Goal: Complete application form

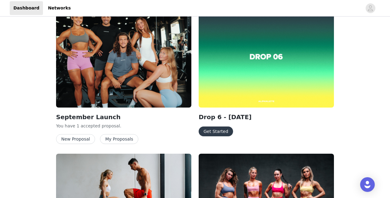
scroll to position [220, 0]
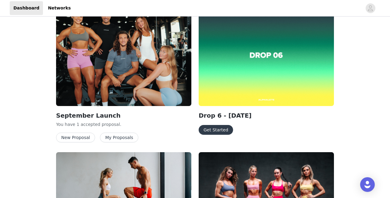
click at [222, 128] on button "Get Started" at bounding box center [216, 130] width 34 height 10
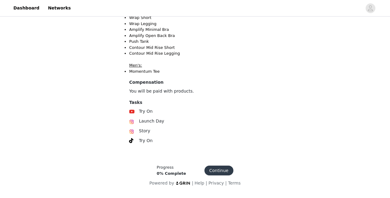
scroll to position [178, 0]
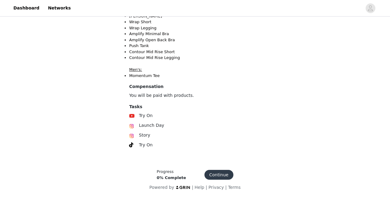
click at [216, 172] on button "Continue" at bounding box center [219, 175] width 29 height 10
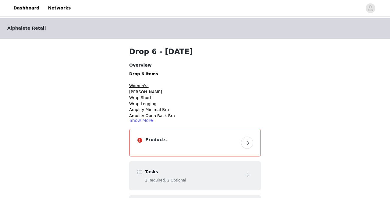
click at [245, 141] on button "button" at bounding box center [247, 142] width 12 height 12
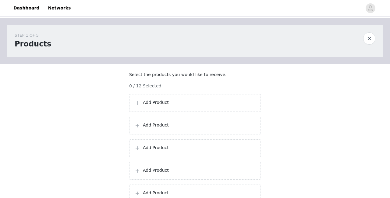
click at [202, 102] on div "Add Product" at bounding box center [195, 103] width 132 height 18
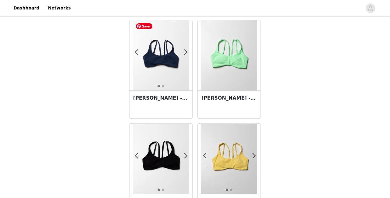
scroll to position [1102, 0]
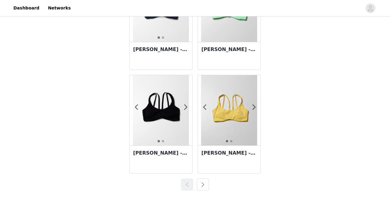
click at [224, 59] on div "Lina Bra - Aurora" at bounding box center [229, 56] width 63 height 28
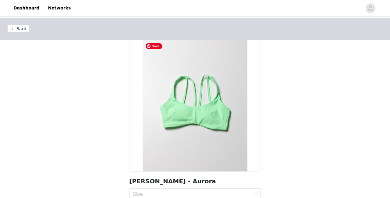
scroll to position [70, 0]
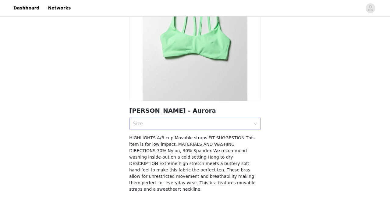
click at [155, 128] on div "Size" at bounding box center [193, 124] width 120 height 12
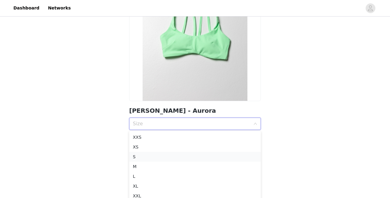
click at [140, 153] on li "S" at bounding box center [195, 157] width 132 height 10
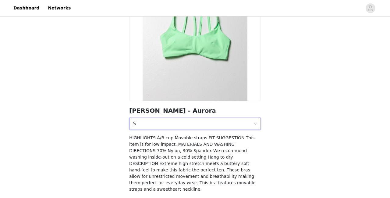
scroll to position [95, 0]
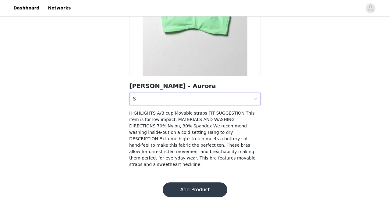
click at [174, 189] on button "Add Product" at bounding box center [195, 189] width 65 height 15
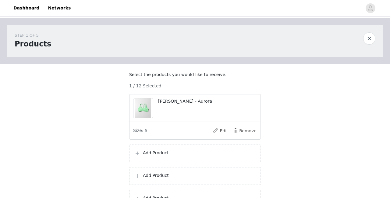
click at [159, 156] on p "Add Product" at bounding box center [199, 152] width 113 height 6
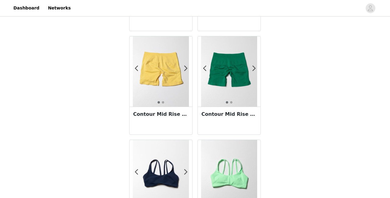
scroll to position [1102, 0]
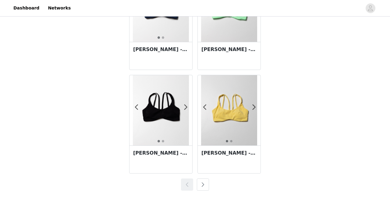
click at [206, 186] on button "button" at bounding box center [203, 184] width 12 height 12
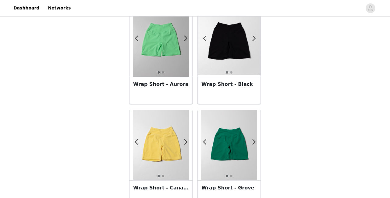
scroll to position [757, 0]
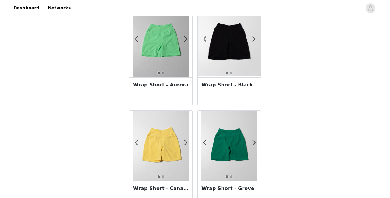
click at [173, 83] on h3 "Wrap Short - Aurora" at bounding box center [161, 84] width 56 height 7
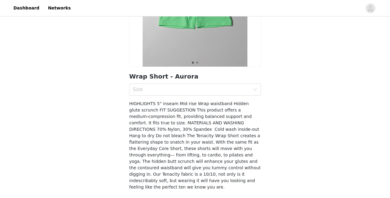
scroll to position [106, 0]
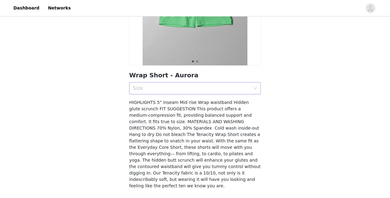
click at [163, 87] on div "Size" at bounding box center [192, 88] width 118 height 6
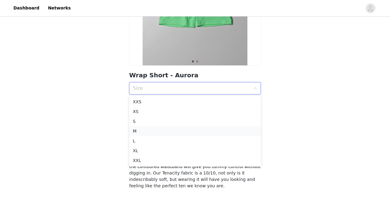
click at [137, 130] on div "M" at bounding box center [195, 130] width 124 height 7
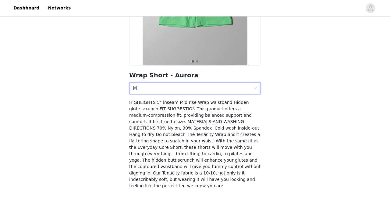
scroll to position [127, 0]
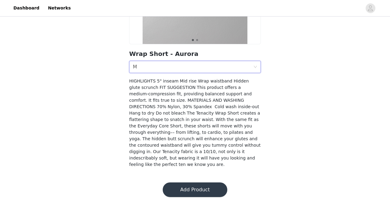
click at [183, 182] on button "Add Product" at bounding box center [195, 189] width 65 height 15
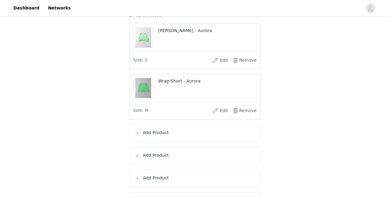
scroll to position [76, 0]
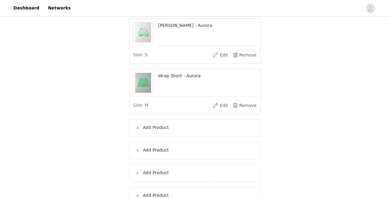
click at [160, 131] on p "Add Product" at bounding box center [199, 127] width 113 height 6
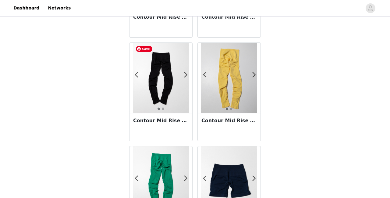
scroll to position [618, 0]
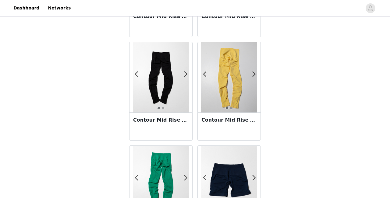
click at [219, 129] on div "Contour Mid Rise Legging - Canary" at bounding box center [229, 126] width 63 height 28
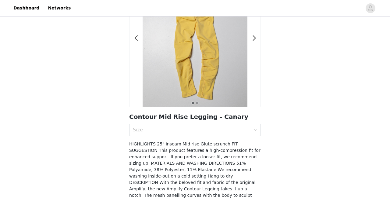
scroll to position [67, 0]
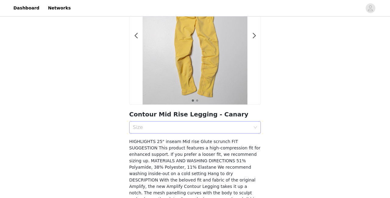
click at [174, 121] on div "Size" at bounding box center [195, 127] width 132 height 12
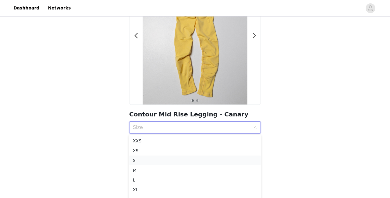
click at [135, 158] on div "S" at bounding box center [195, 160] width 124 height 7
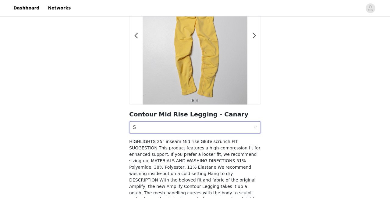
scroll to position [127, 0]
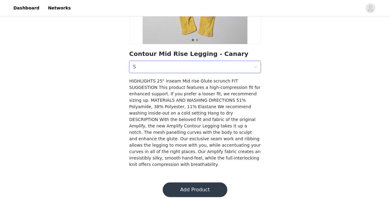
click at [175, 189] on button "Add Product" at bounding box center [195, 189] width 65 height 15
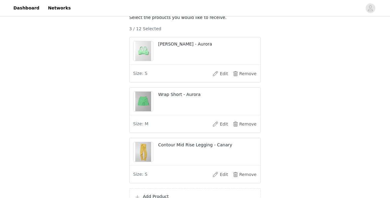
scroll to position [151, 0]
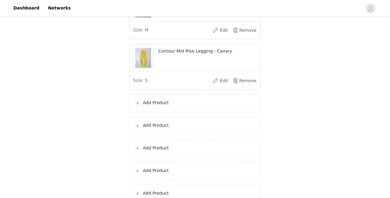
click at [164, 112] on div "Add Product" at bounding box center [195, 103] width 132 height 18
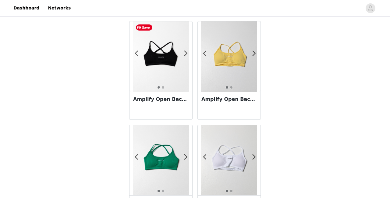
scroll to position [329, 0]
click at [229, 109] on div "Amplify Open Back Bra - Canary Yellow" at bounding box center [229, 105] width 63 height 28
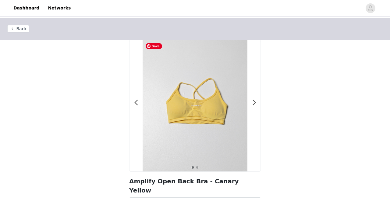
scroll to position [78, 0]
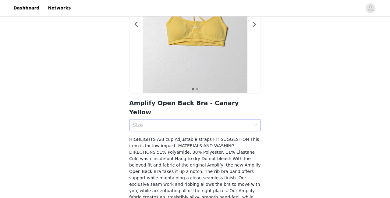
click at [161, 122] on div "Size" at bounding box center [192, 125] width 118 height 6
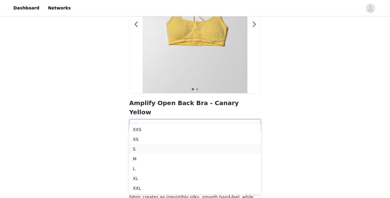
click at [139, 148] on div "S" at bounding box center [195, 148] width 124 height 7
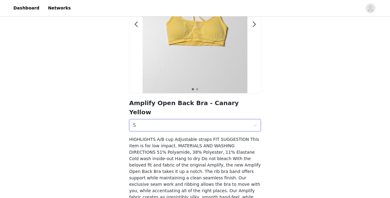
scroll to position [108, 0]
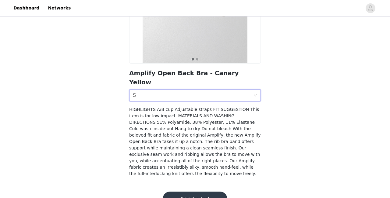
click at [182, 191] on button "Add Product" at bounding box center [195, 198] width 65 height 15
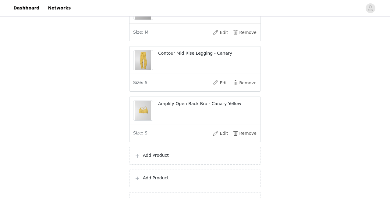
scroll to position [149, 0]
click at [160, 156] on div "Add Product" at bounding box center [195, 155] width 132 height 18
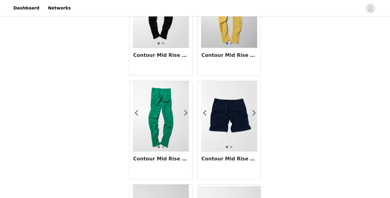
scroll to position [708, 0]
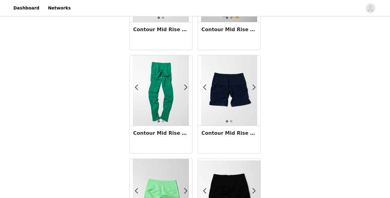
click at [179, 143] on div "Contour Mid Rise Legging - Grove" at bounding box center [161, 139] width 63 height 28
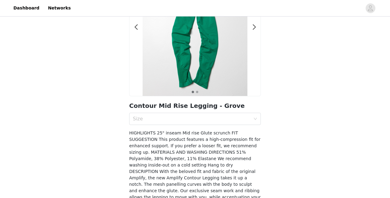
scroll to position [80, 0]
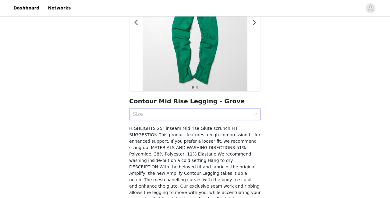
click at [154, 115] on div "Size" at bounding box center [192, 114] width 118 height 6
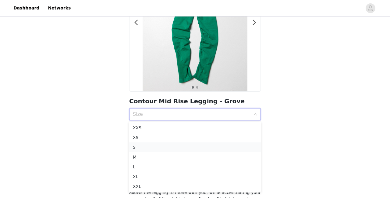
click at [141, 146] on div "S" at bounding box center [195, 147] width 124 height 7
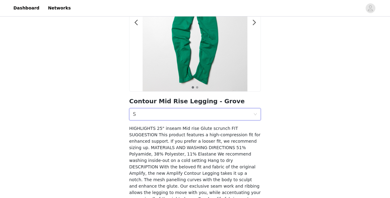
scroll to position [127, 0]
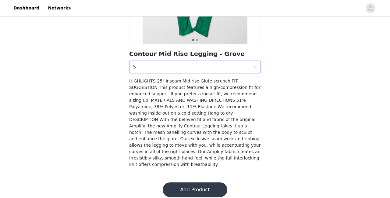
click at [183, 192] on footer "Add Product" at bounding box center [195, 189] width 79 height 29
click at [175, 182] on button "Add Product" at bounding box center [195, 189] width 65 height 15
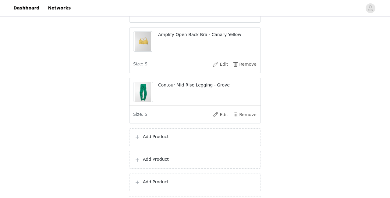
scroll to position [220, 0]
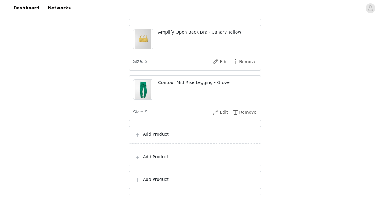
click at [156, 137] on p "Add Product" at bounding box center [199, 134] width 113 height 6
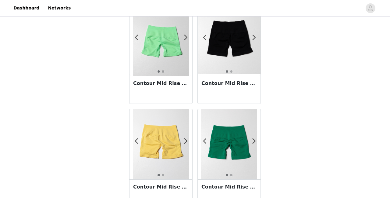
scroll to position [858, 0]
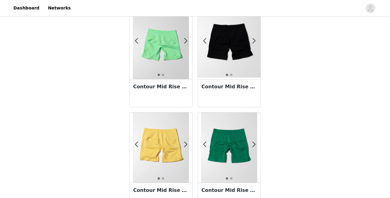
click at [178, 95] on div "Contour Mid Rise Short 5" - Aurora" at bounding box center [161, 93] width 63 height 28
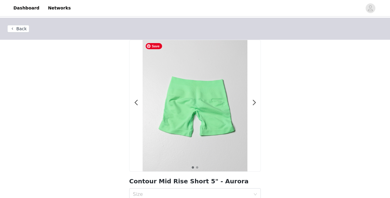
scroll to position [68, 0]
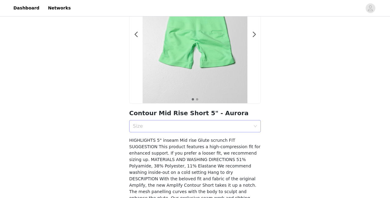
click at [169, 126] on div "Size" at bounding box center [192, 126] width 118 height 6
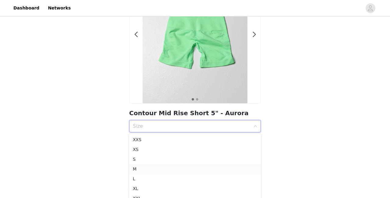
click at [145, 167] on div "M" at bounding box center [195, 168] width 124 height 7
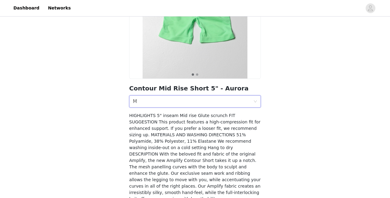
scroll to position [127, 0]
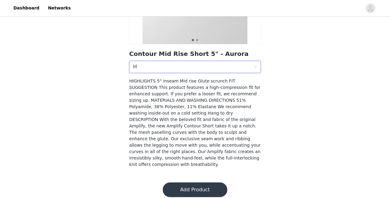
click at [178, 182] on button "Add Product" at bounding box center [195, 189] width 65 height 15
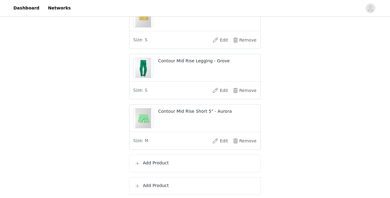
scroll to position [243, 0]
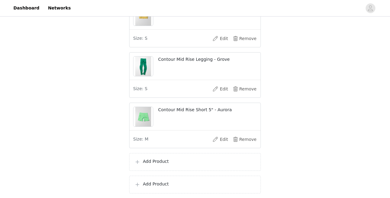
click at [178, 164] on div "Add Product" at bounding box center [195, 162] width 132 height 18
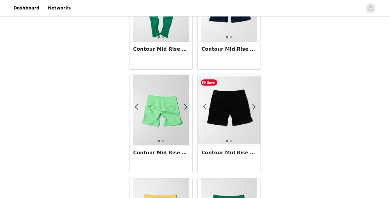
scroll to position [716, 0]
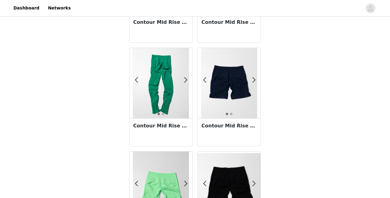
click at [213, 131] on div "Contour Mid Rise Short 5" - Anchor" at bounding box center [229, 132] width 63 height 28
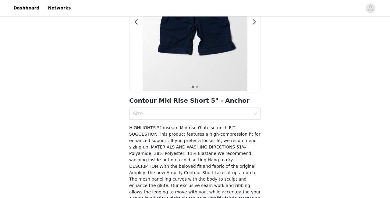
scroll to position [81, 0]
click at [166, 112] on div "Size" at bounding box center [192, 113] width 118 height 6
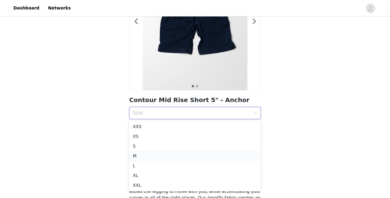
click at [143, 153] on div "M" at bounding box center [195, 155] width 124 height 7
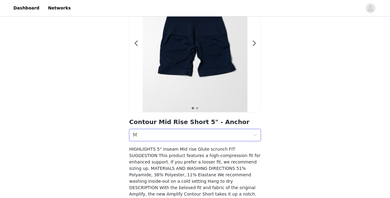
scroll to position [127, 0]
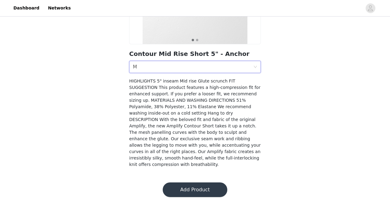
click at [183, 182] on button "Add Product" at bounding box center [195, 189] width 65 height 15
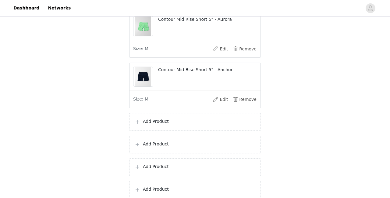
scroll to position [346, 0]
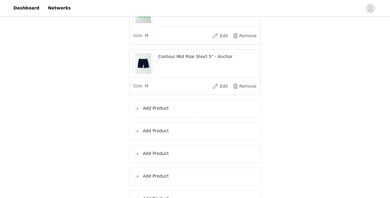
click at [156, 111] on p "Add Product" at bounding box center [199, 108] width 113 height 6
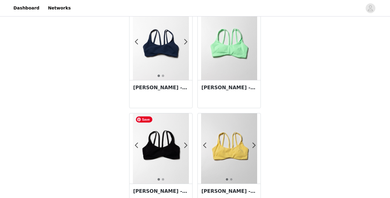
scroll to position [1063, 0]
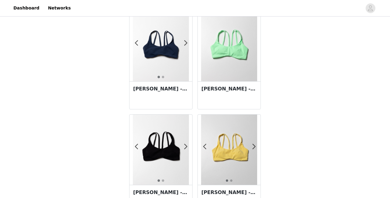
click at [170, 89] on h3 "Lina Bra - Anchor" at bounding box center [161, 88] width 56 height 7
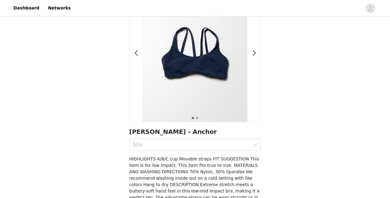
scroll to position [58, 0]
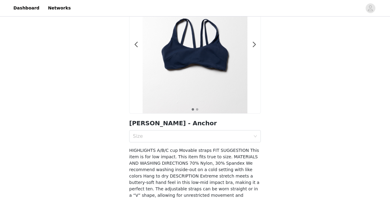
click at [153, 130] on div "Size" at bounding box center [193, 136] width 120 height 12
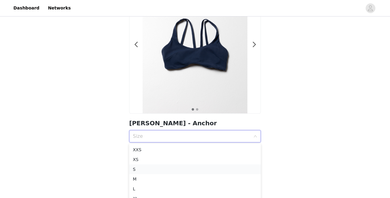
click at [138, 168] on div "S" at bounding box center [195, 169] width 124 height 7
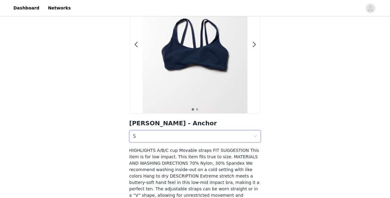
scroll to position [102, 0]
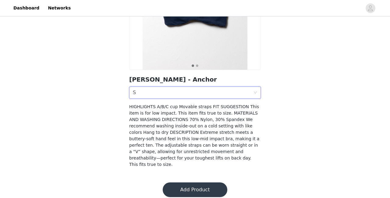
click at [174, 182] on button "Add Product" at bounding box center [195, 189] width 65 height 15
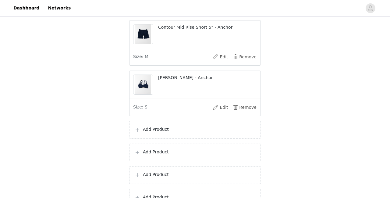
scroll to position [403, 0]
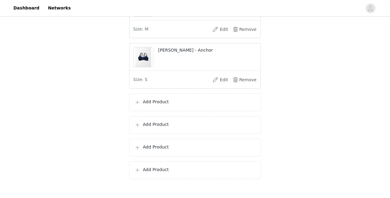
click at [158, 105] on p "Add Product" at bounding box center [199, 102] width 113 height 6
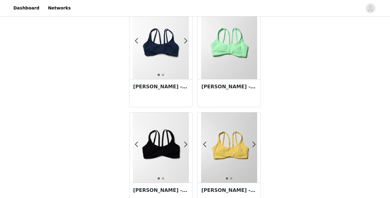
scroll to position [1102, 0]
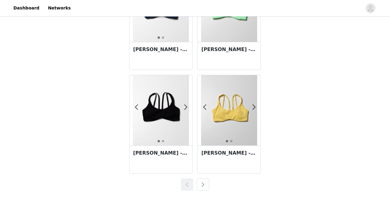
click at [205, 176] on div "1 2 Lina Bra - Canary Yellow" at bounding box center [229, 126] width 68 height 103
click at [205, 185] on button "button" at bounding box center [203, 184] width 12 height 12
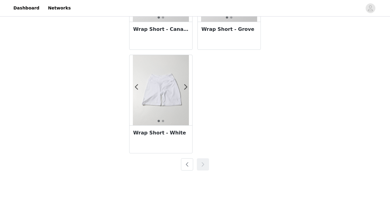
scroll to position [895, 0]
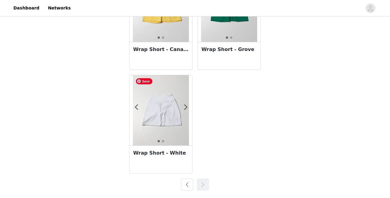
click at [165, 131] on img at bounding box center [161, 110] width 56 height 70
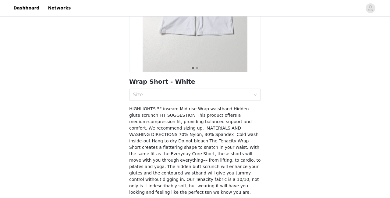
scroll to position [92, 0]
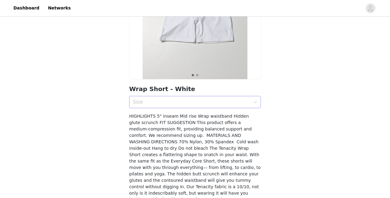
click at [171, 100] on div "Size" at bounding box center [192, 102] width 118 height 6
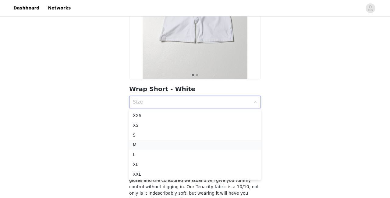
click at [142, 145] on div "M" at bounding box center [195, 144] width 124 height 7
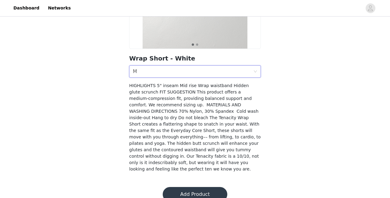
scroll to position [123, 0]
click at [194, 186] on button "Add Product" at bounding box center [195, 193] width 65 height 15
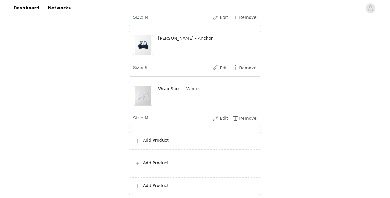
scroll to position [474, 0]
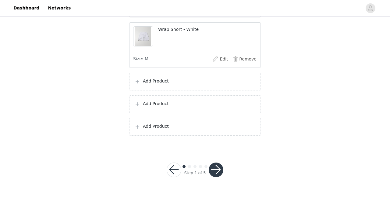
click at [164, 84] on p "Add Product" at bounding box center [199, 81] width 113 height 6
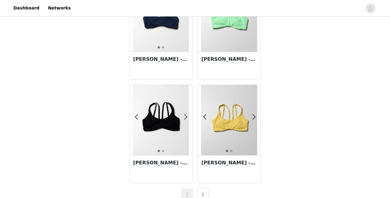
scroll to position [1102, 0]
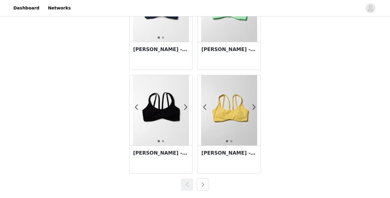
click at [204, 181] on button "button" at bounding box center [203, 184] width 12 height 12
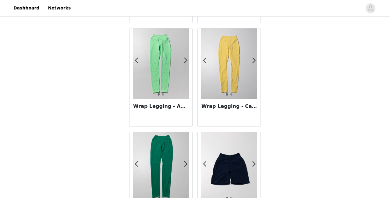
scroll to position [532, 0]
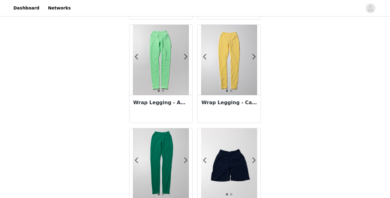
click at [177, 113] on div "Wrap Legging - Aurora" at bounding box center [161, 109] width 63 height 28
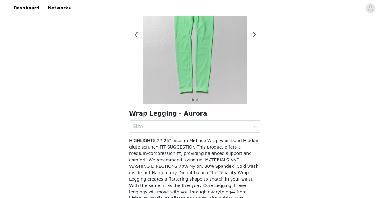
scroll to position [71, 0]
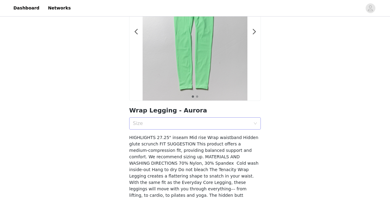
click at [174, 119] on div "Size" at bounding box center [193, 123] width 120 height 12
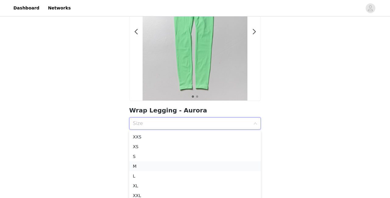
click at [138, 163] on div "M" at bounding box center [195, 166] width 124 height 7
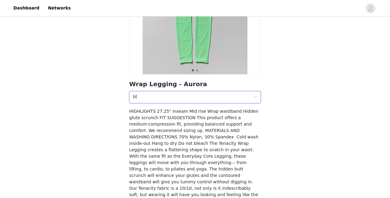
scroll to position [127, 0]
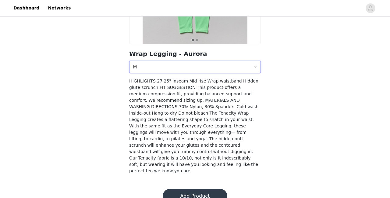
click at [168, 188] on button "Add Product" at bounding box center [195, 195] width 65 height 15
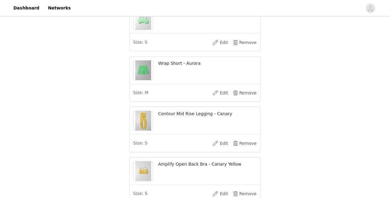
scroll to position [89, 0]
click at [236, 97] on button "Remove" at bounding box center [245, 92] width 24 height 10
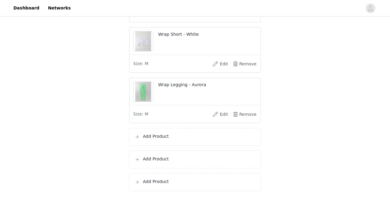
scroll to position [454, 0]
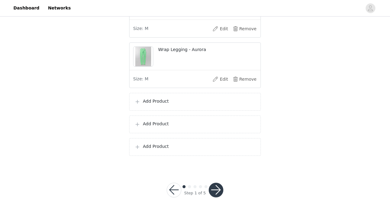
click at [172, 104] on p "Add Product" at bounding box center [199, 101] width 113 height 6
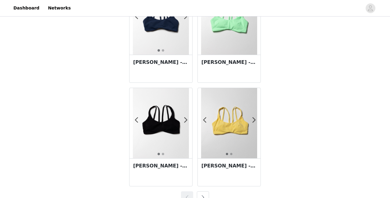
scroll to position [1102, 0]
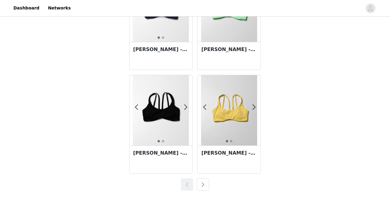
click at [200, 181] on button "button" at bounding box center [203, 184] width 12 height 12
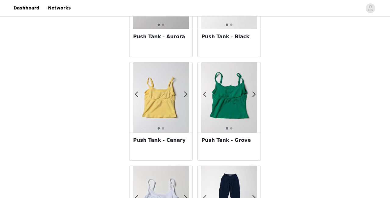
scroll to position [288, 0]
click at [167, 114] on img at bounding box center [161, 97] width 56 height 70
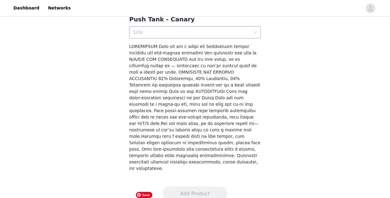
scroll to position [153, 0]
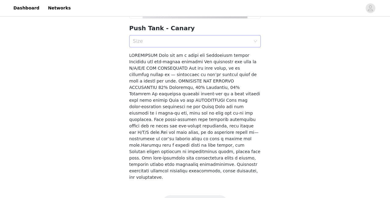
click at [186, 29] on h2 "Push Tank - Canary" at bounding box center [195, 27] width 132 height 9
click at [175, 37] on div "Size" at bounding box center [193, 41] width 120 height 12
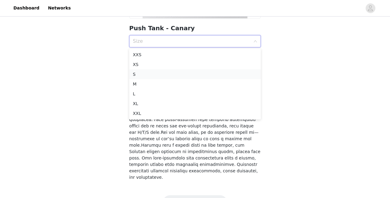
click at [139, 74] on div "S" at bounding box center [195, 74] width 124 height 7
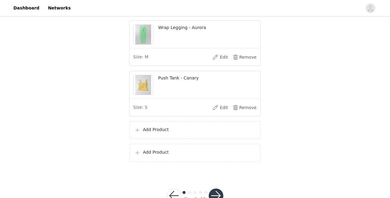
scroll to position [502, 0]
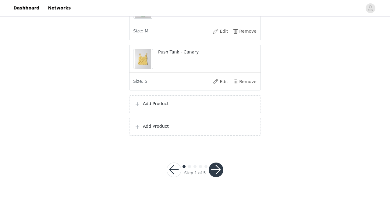
click at [170, 107] on p "Add Product" at bounding box center [199, 103] width 113 height 6
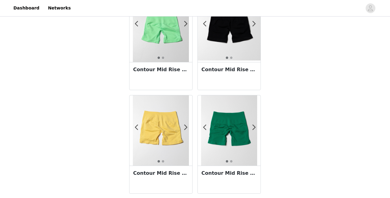
scroll to position [1102, 0]
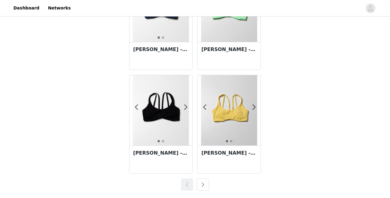
click at [205, 186] on button "button" at bounding box center [203, 184] width 12 height 12
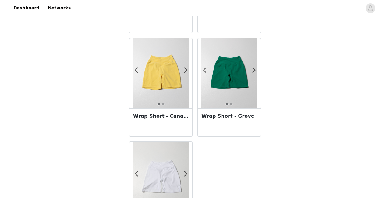
scroll to position [895, 0]
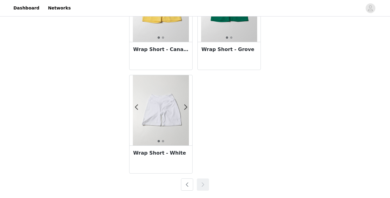
click at [183, 181] on button "button" at bounding box center [187, 184] width 12 height 12
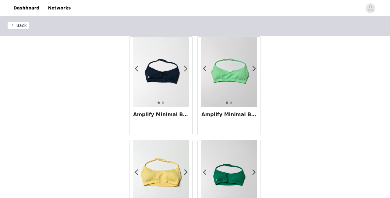
scroll to position [0, 0]
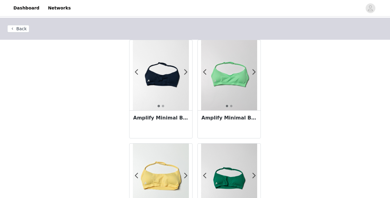
click at [24, 29] on button "Back" at bounding box center [18, 28] width 22 height 7
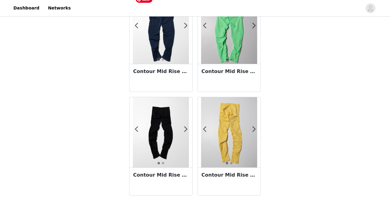
click at [171, 48] on img at bounding box center [161, 29] width 56 height 70
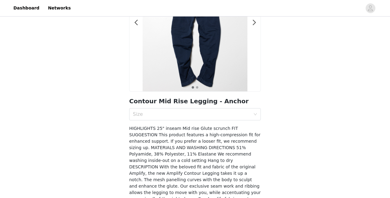
scroll to position [80, 0]
click at [169, 116] on div "Size" at bounding box center [192, 114] width 118 height 6
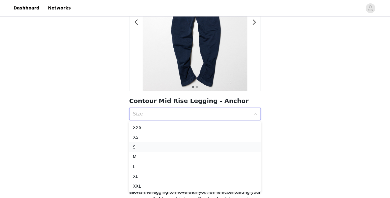
click at [141, 144] on div "S" at bounding box center [195, 146] width 124 height 7
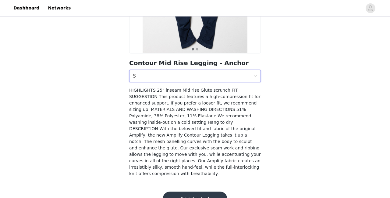
scroll to position [127, 0]
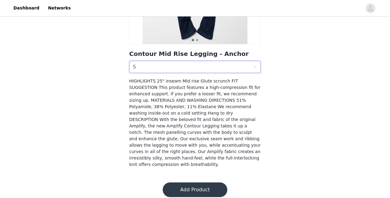
click at [176, 182] on button "Add Product" at bounding box center [195, 189] width 65 height 15
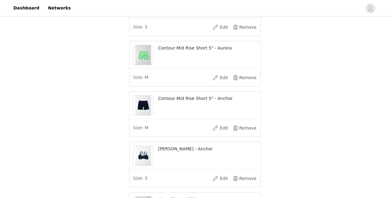
scroll to position [255, 0]
click at [220, 132] on button "Edit" at bounding box center [220, 128] width 24 height 10
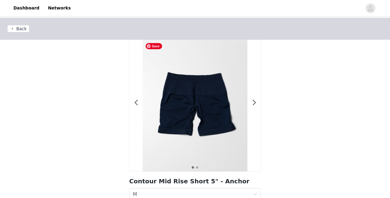
scroll to position [114, 0]
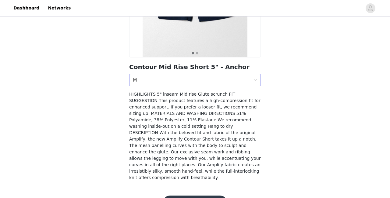
click at [153, 81] on div "Size M" at bounding box center [193, 80] width 120 height 12
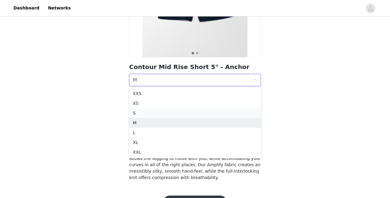
click at [137, 110] on div "S" at bounding box center [195, 112] width 124 height 7
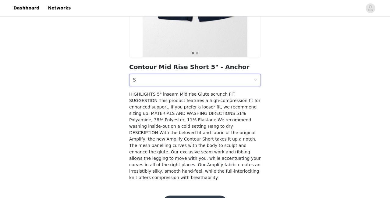
scroll to position [127, 0]
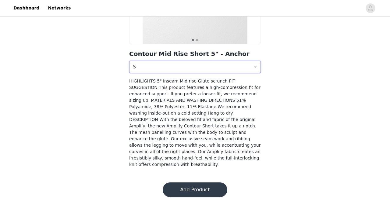
click at [186, 182] on button "Add Product" at bounding box center [195, 189] width 65 height 15
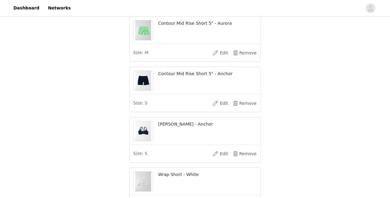
scroll to position [278, 0]
click at [243, 109] on button "Remove" at bounding box center [245, 104] width 24 height 10
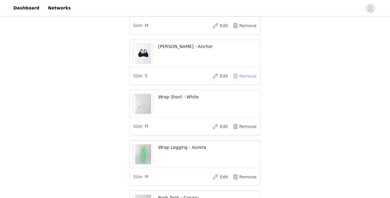
scroll to position [502, 0]
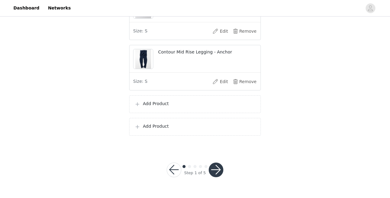
click at [167, 107] on p "Add Product" at bounding box center [199, 103] width 113 height 6
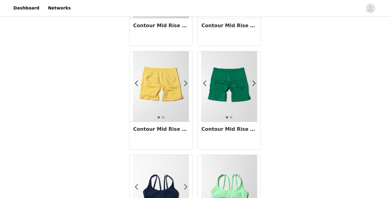
scroll to position [919, 0]
click at [219, 131] on h3 "Contour Mid Rise Short 5" - Grove" at bounding box center [230, 129] width 56 height 7
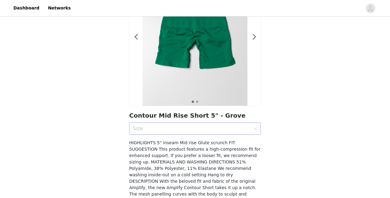
scroll to position [66, 0]
click at [146, 124] on div "Size" at bounding box center [193, 128] width 120 height 12
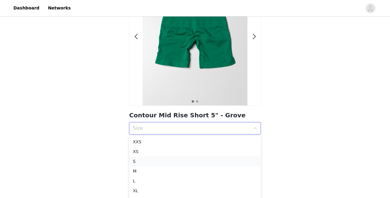
click at [137, 159] on div "S" at bounding box center [195, 161] width 124 height 7
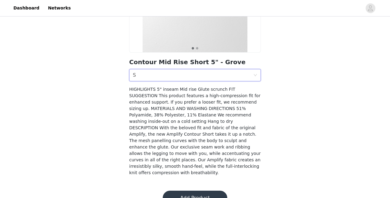
scroll to position [127, 0]
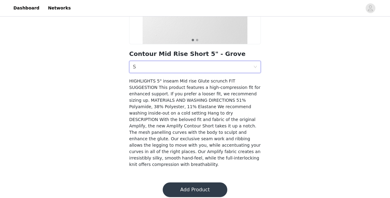
click at [182, 188] on button "Add Product" at bounding box center [195, 189] width 65 height 15
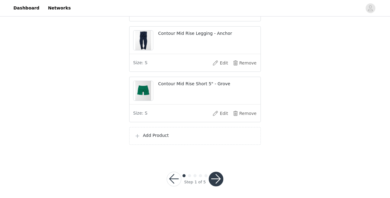
scroll to position [530, 0]
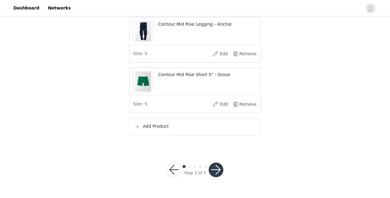
click at [164, 129] on p "Add Product" at bounding box center [199, 126] width 113 height 6
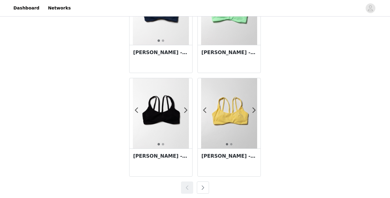
scroll to position [1102, 0]
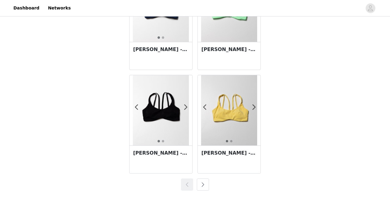
click at [201, 184] on button "button" at bounding box center [203, 184] width 12 height 12
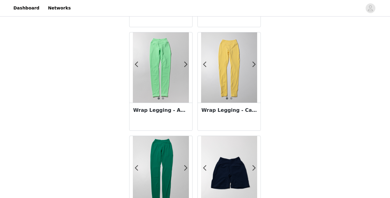
scroll to position [526, 0]
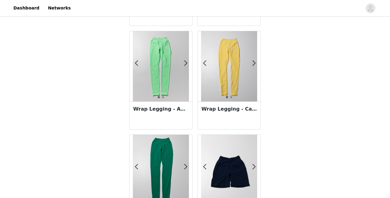
click at [217, 105] on h3 "Wrap Legging - Canary" at bounding box center [230, 108] width 56 height 7
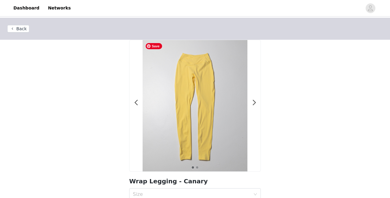
scroll to position [54, 0]
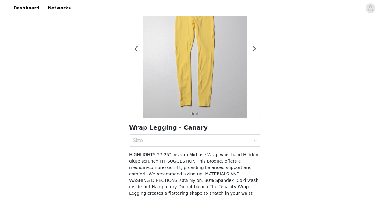
click at [147, 133] on section "1 2 Wrap Legging - Canary Size HIGHLIGHTS 27.25" inseam Mid rise Wrap waistband…" at bounding box center [195, 120] width 146 height 269
click at [144, 138] on div "Size" at bounding box center [192, 140] width 118 height 6
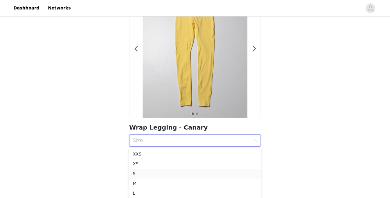
click at [133, 174] on div "S" at bounding box center [195, 173] width 124 height 7
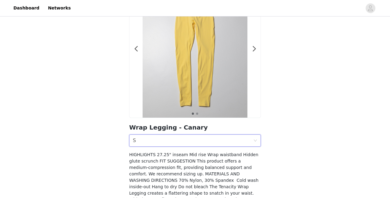
click at [139, 146] on section "1 2 Wrap Legging - Canary Size S HIGHLIGHTS 27.25" inseam Mid rise Wrap waistba…" at bounding box center [195, 120] width 146 height 269
click at [139, 144] on div "Size S" at bounding box center [193, 140] width 120 height 12
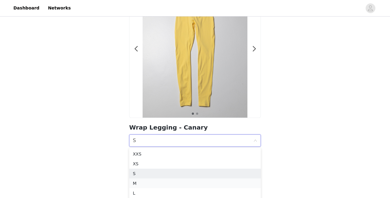
click at [133, 182] on div "M" at bounding box center [195, 183] width 124 height 7
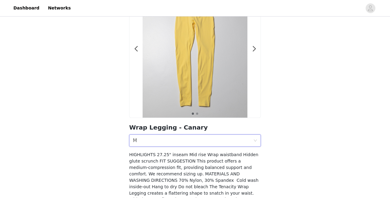
click at [109, 179] on div "Back 1 2 Wrap Legging - Canary Size M HIGHLIGHTS 27.25" inseam Mid rise Wrap wa…" at bounding box center [195, 109] width 390 height 291
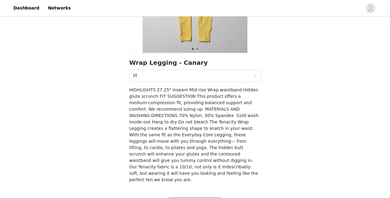
scroll to position [127, 0]
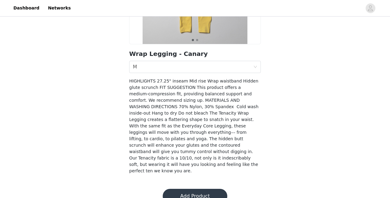
click at [170, 188] on button "Add Product" at bounding box center [195, 195] width 65 height 15
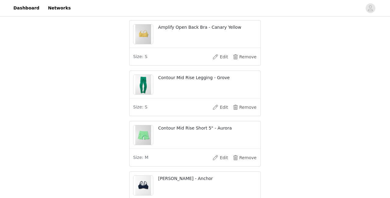
scroll to position [185, 0]
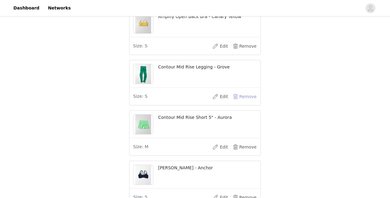
click at [240, 101] on button "Remove" at bounding box center [245, 96] width 24 height 10
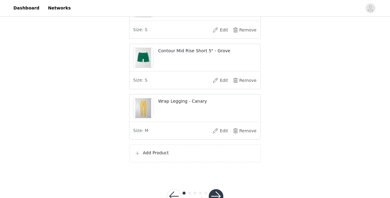
scroll to position [503, 0]
click at [148, 156] on p "Add Product" at bounding box center [199, 152] width 113 height 6
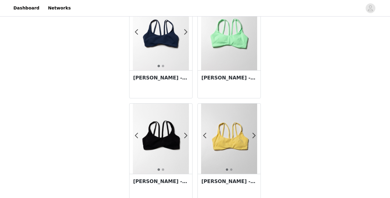
scroll to position [1102, 0]
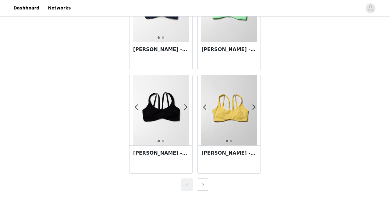
click at [199, 184] on button "button" at bounding box center [203, 184] width 12 height 12
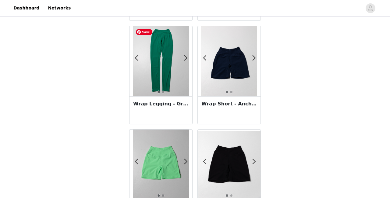
scroll to position [635, 0]
click at [235, 76] on img at bounding box center [229, 61] width 56 height 70
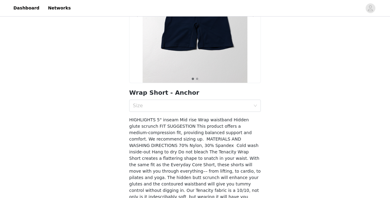
scroll to position [89, 0]
click at [173, 103] on div "Size" at bounding box center [192, 105] width 118 height 6
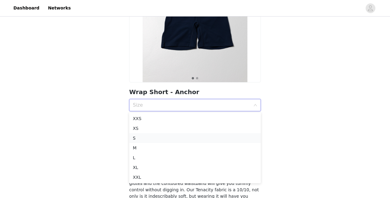
click at [145, 134] on li "S" at bounding box center [195, 138] width 132 height 10
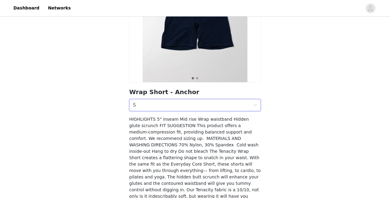
scroll to position [127, 0]
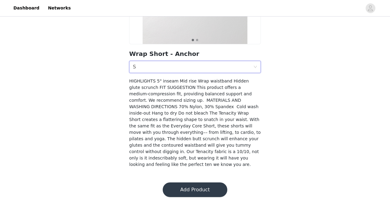
click at [177, 69] on div "Size S" at bounding box center [193, 67] width 120 height 12
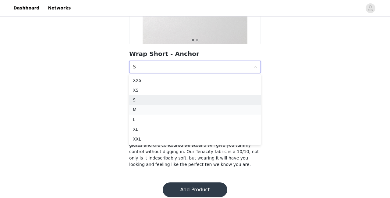
click at [149, 107] on div "M" at bounding box center [195, 109] width 124 height 7
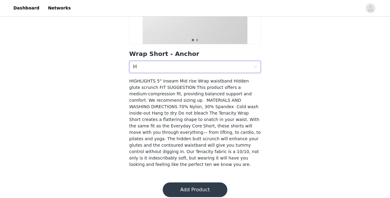
click at [173, 182] on button "Add Product" at bounding box center [195, 189] width 65 height 15
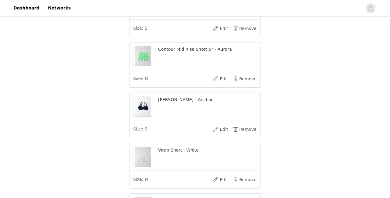
scroll to position [208, 0]
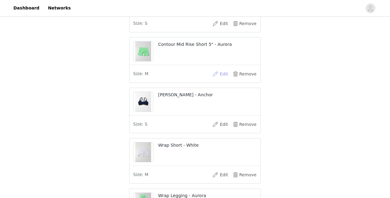
click at [220, 79] on button "Edit" at bounding box center [220, 74] width 24 height 10
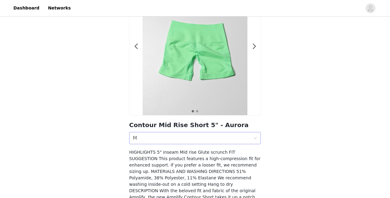
scroll to position [56, 0]
click at [156, 138] on div "Size M" at bounding box center [193, 138] width 120 height 12
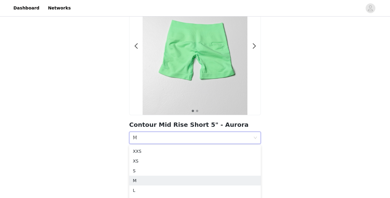
click at [95, 136] on div "Back 1 2 Contour Mid Rise Short 5" - Aurora Size M HIGHLIGHTS 5" inseam Mid ris…" at bounding box center [195, 103] width 390 height 284
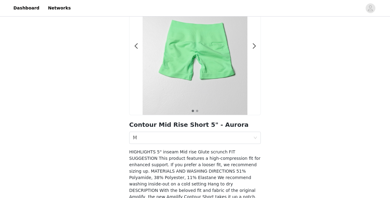
scroll to position [127, 0]
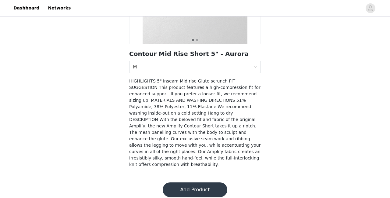
click at [185, 186] on button "Add Product" at bounding box center [195, 189] width 65 height 15
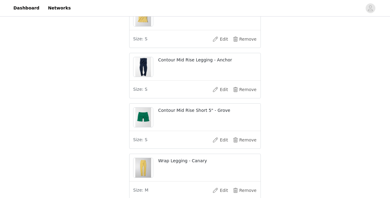
scroll to position [557, 0]
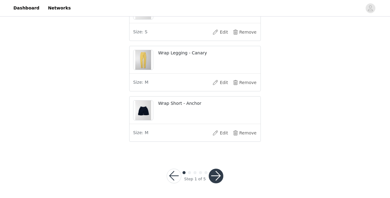
click at [212, 177] on button "button" at bounding box center [216, 175] width 15 height 15
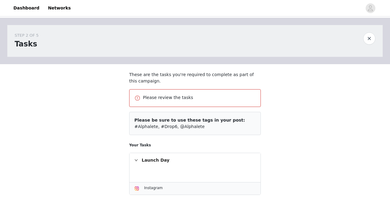
scroll to position [74, 0]
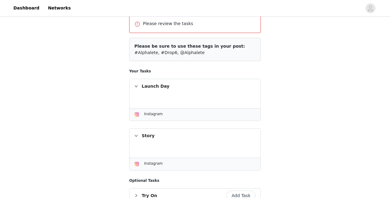
click at [138, 87] on div "Launch Day" at bounding box center [195, 86] width 131 height 14
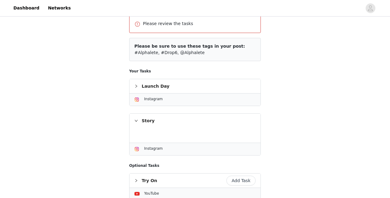
click at [137, 122] on icon "icon: right" at bounding box center [136, 121] width 4 height 4
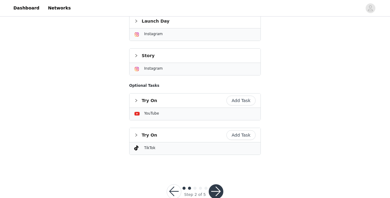
scroll to position [145, 0]
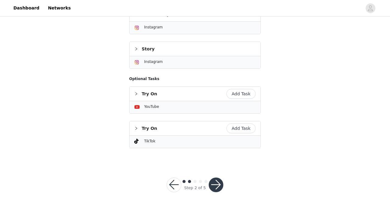
click at [239, 98] on button "Add Task" at bounding box center [241, 94] width 29 height 10
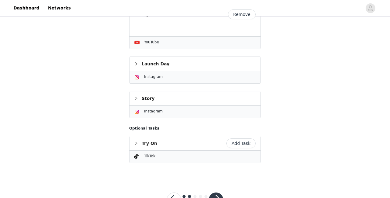
scroll to position [146, 0]
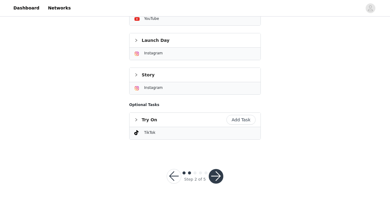
click at [218, 170] on button "button" at bounding box center [216, 176] width 15 height 15
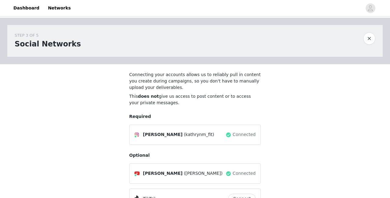
scroll to position [66, 0]
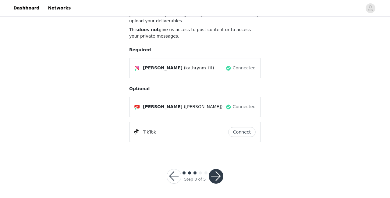
click at [211, 183] on div "Step 3 of 5" at bounding box center [194, 175] width 71 height 29
click at [216, 174] on button "button" at bounding box center [216, 176] width 15 height 15
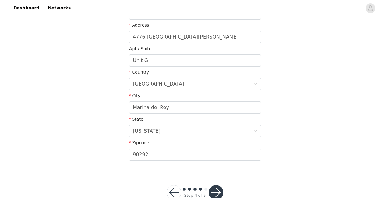
scroll to position [165, 0]
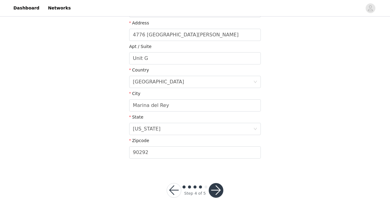
click at [220, 192] on button "button" at bounding box center [216, 190] width 15 height 15
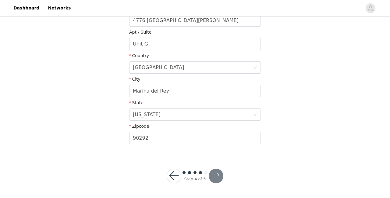
scroll to position [142, 0]
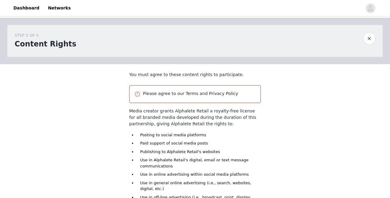
scroll to position [91, 0]
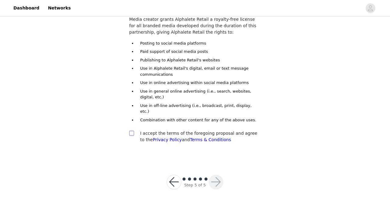
click at [131, 130] on label at bounding box center [131, 133] width 5 height 6
click at [131, 131] on input "checkbox" at bounding box center [131, 133] width 4 height 4
checkbox input "true"
click at [211, 178] on button "button" at bounding box center [216, 181] width 15 height 15
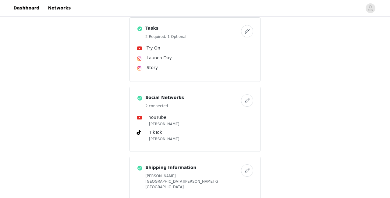
scroll to position [508, 0]
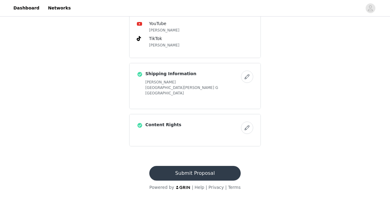
click at [170, 167] on button "Submit Proposal" at bounding box center [194, 173] width 91 height 15
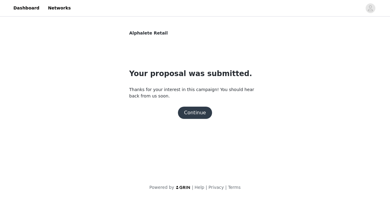
scroll to position [0, 0]
click at [189, 114] on button "Continue" at bounding box center [195, 112] width 34 height 12
